Goal: Book appointment/travel/reservation

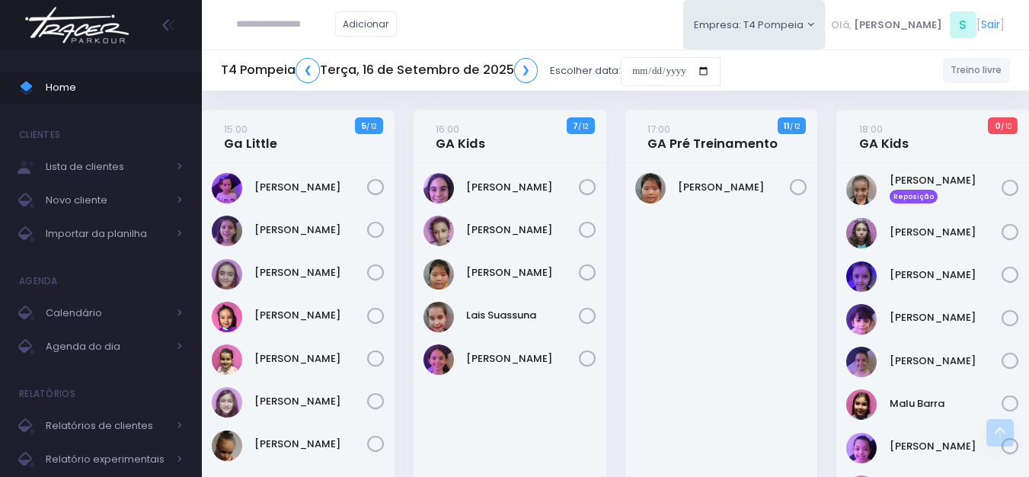
scroll to position [381, 0]
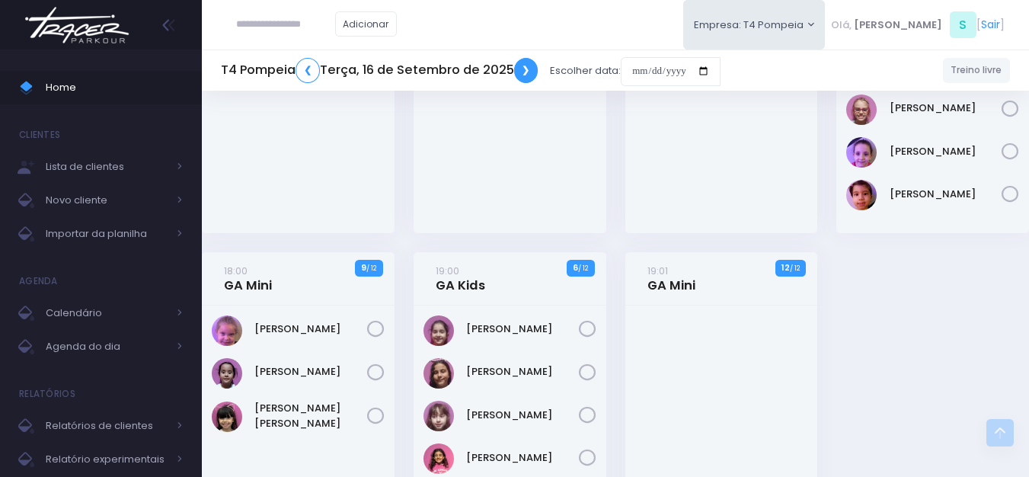
click at [523, 70] on link "❯" at bounding box center [526, 70] width 24 height 25
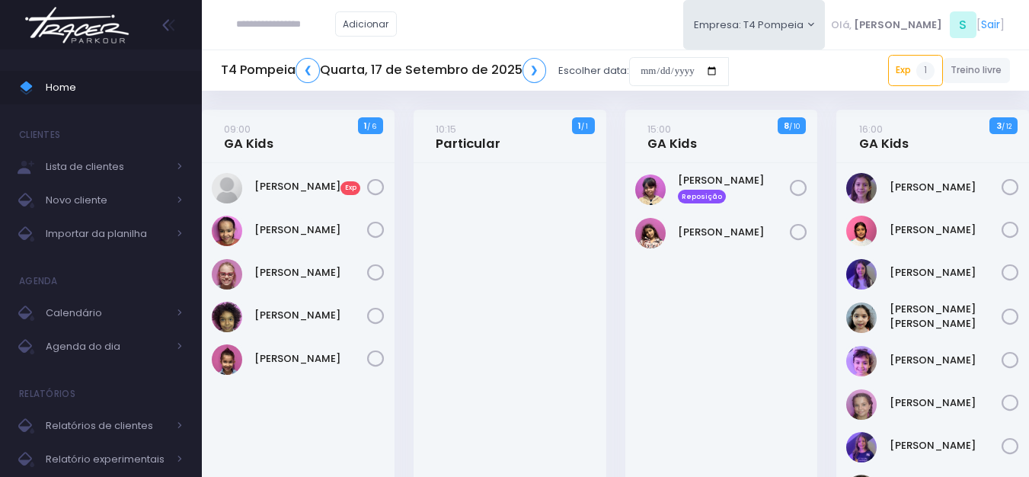
click at [98, 24] on img at bounding box center [77, 24] width 116 height 53
